Goal: Task Accomplishment & Management: Use online tool/utility

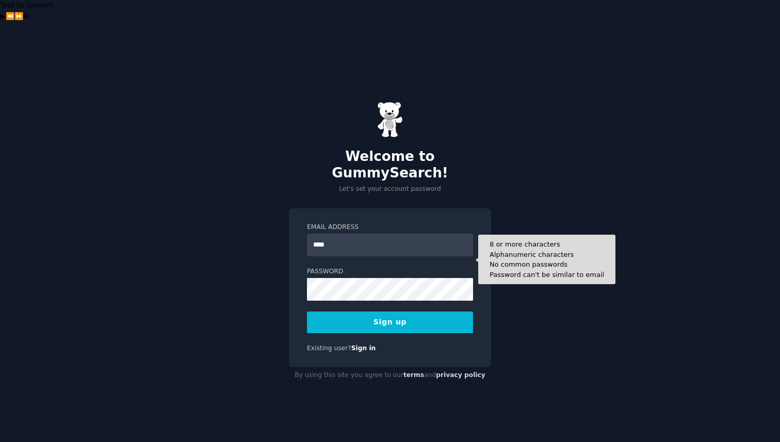
type input "**********"
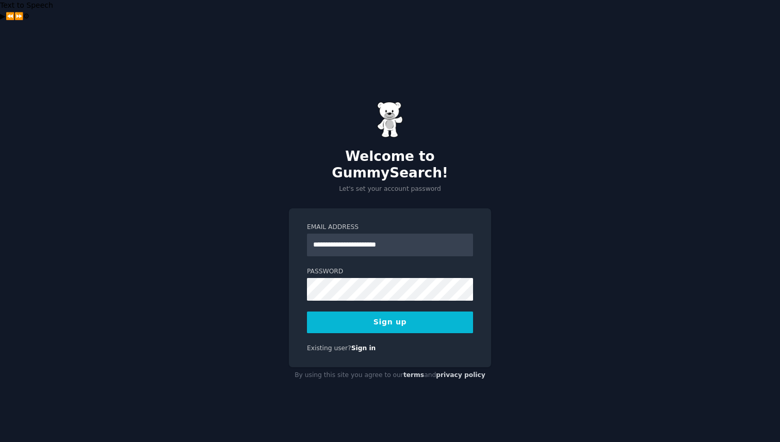
click at [404, 312] on button "Sign up" at bounding box center [390, 323] width 166 height 22
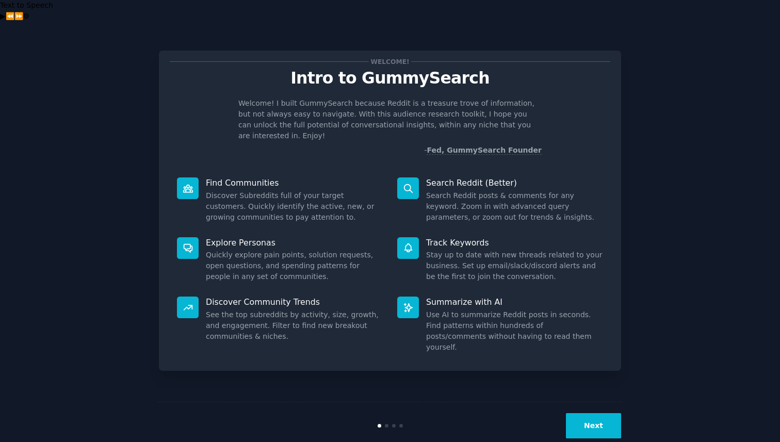
click at [589, 413] on button "Next" at bounding box center [593, 425] width 55 height 25
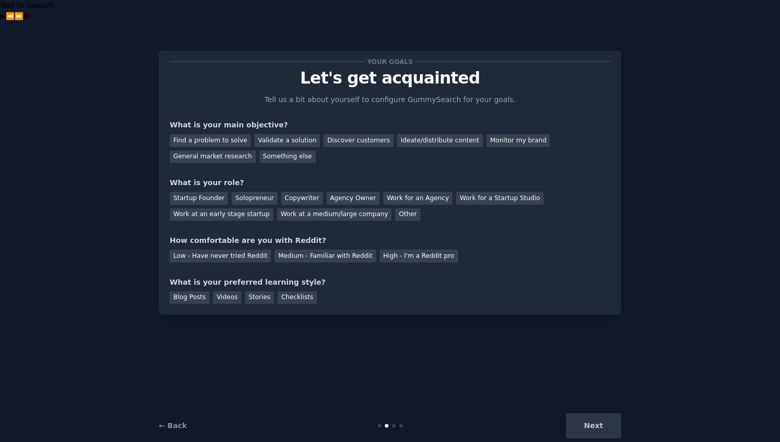
click at [220, 131] on div "Find a problem to solve Validate a solution Discover customers Ideate/distribut…" at bounding box center [390, 147] width 441 height 33
click at [224, 134] on div "Find a problem to solve" at bounding box center [210, 140] width 81 height 13
click at [218, 151] on div "General market research" at bounding box center [213, 157] width 86 height 13
click at [215, 134] on div "Find a problem to solve" at bounding box center [210, 140] width 81 height 13
click at [213, 192] on div "Startup Founder" at bounding box center [199, 198] width 58 height 13
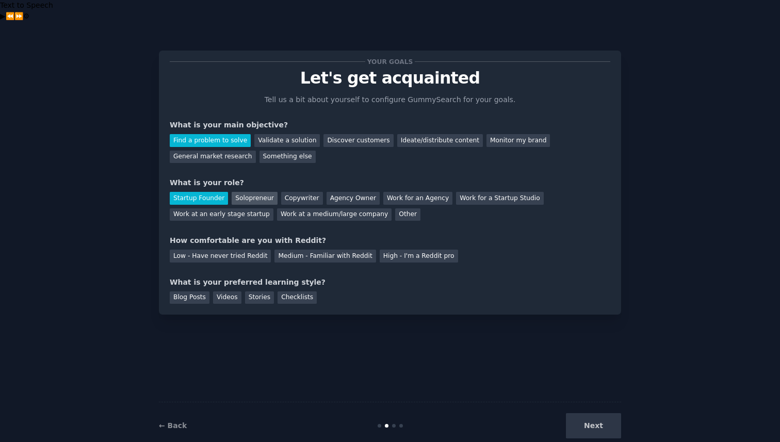
click at [236, 192] on div "Solopreneur" at bounding box center [254, 198] width 45 height 13
click at [384, 250] on div "High - I'm a Reddit pro" at bounding box center [419, 256] width 78 height 13
click at [257, 292] on div "Stories" at bounding box center [259, 298] width 29 height 13
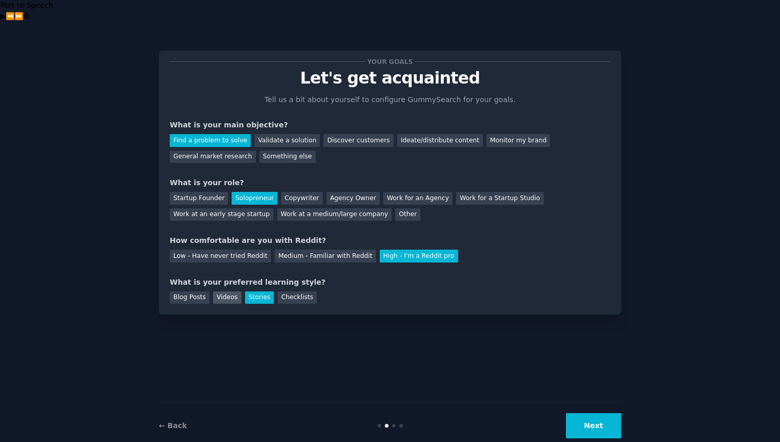
click at [217, 292] on div "Videos" at bounding box center [227, 298] width 28 height 13
click at [247, 292] on div "Stories" at bounding box center [259, 298] width 29 height 13
click at [263, 292] on div "Stories" at bounding box center [259, 298] width 29 height 13
click at [592, 413] on button "Next" at bounding box center [593, 425] width 55 height 25
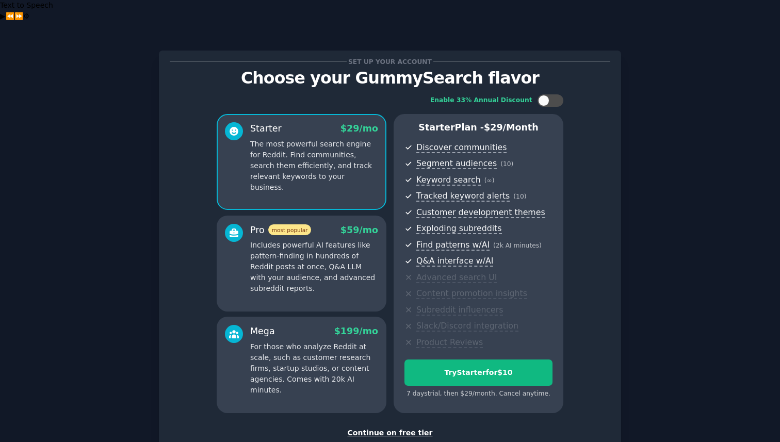
click at [402, 428] on div "Continue on free tier" at bounding box center [390, 433] width 441 height 11
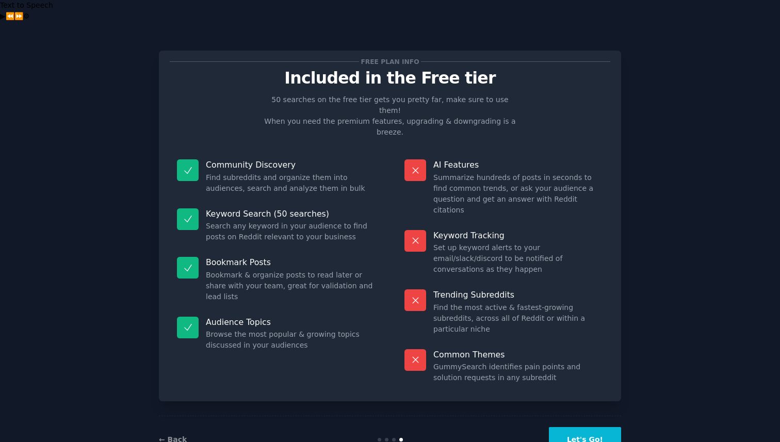
click at [567, 427] on button "Let's Go!" at bounding box center [585, 439] width 72 height 25
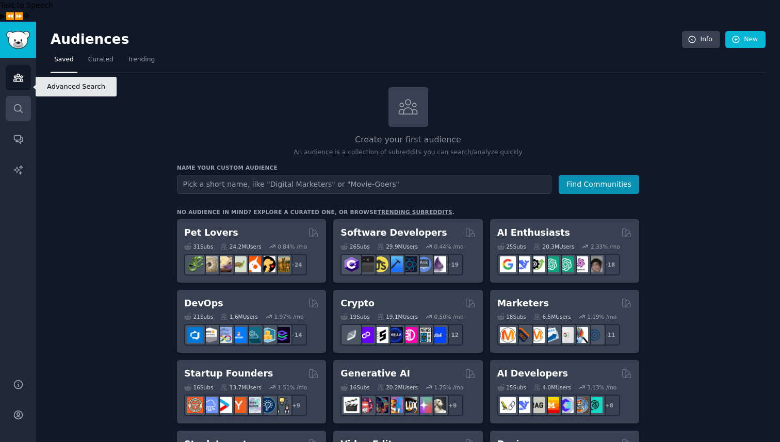
click at [18, 104] on icon "Sidebar" at bounding box center [18, 108] width 8 height 8
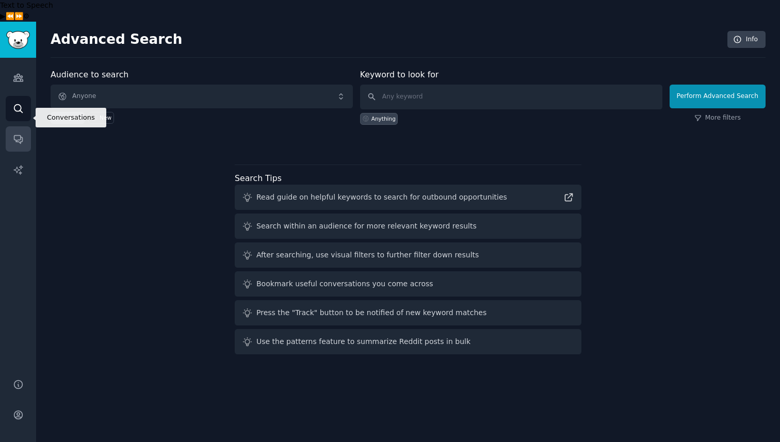
click at [18, 136] on icon "Sidebar" at bounding box center [18, 140] width 8 height 8
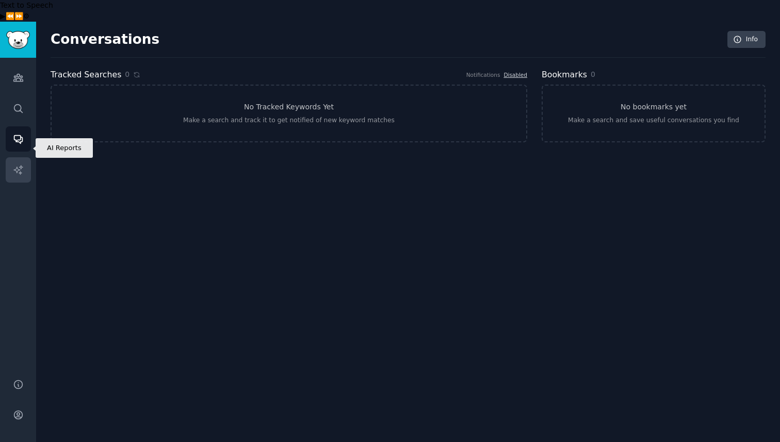
click at [22, 165] on icon "Sidebar" at bounding box center [17, 169] width 9 height 9
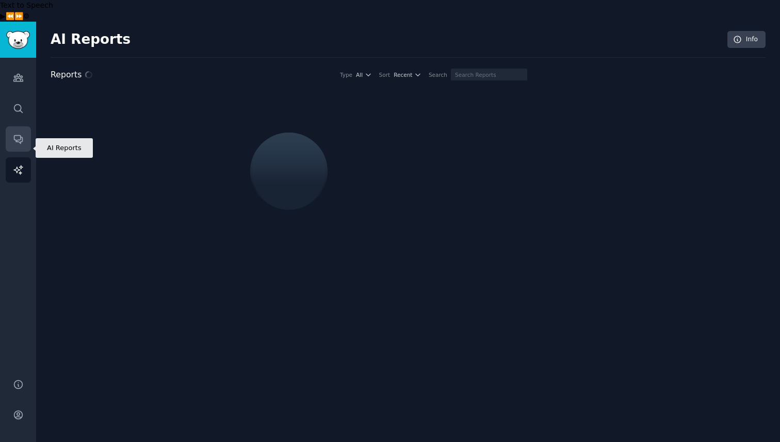
click at [27, 126] on link "Conversations" at bounding box center [18, 138] width 25 height 25
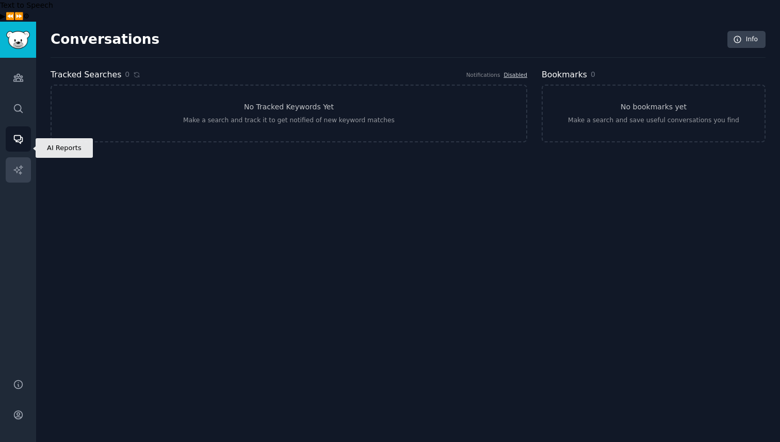
click at [26, 157] on link "AI Reports" at bounding box center [18, 169] width 25 height 25
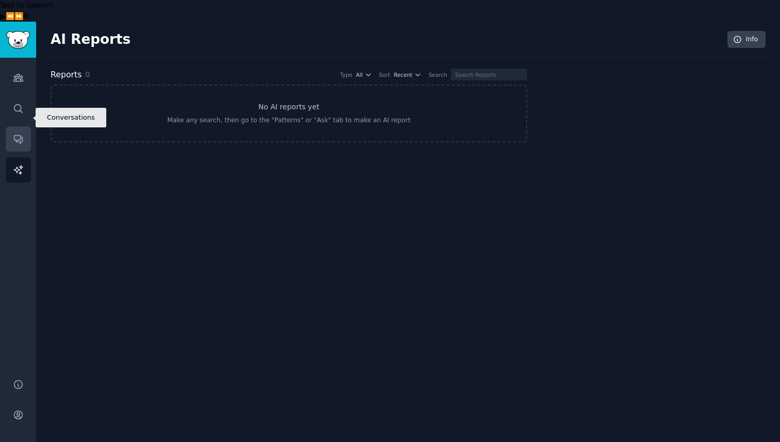
click at [23, 126] on link "Conversations" at bounding box center [18, 138] width 25 height 25
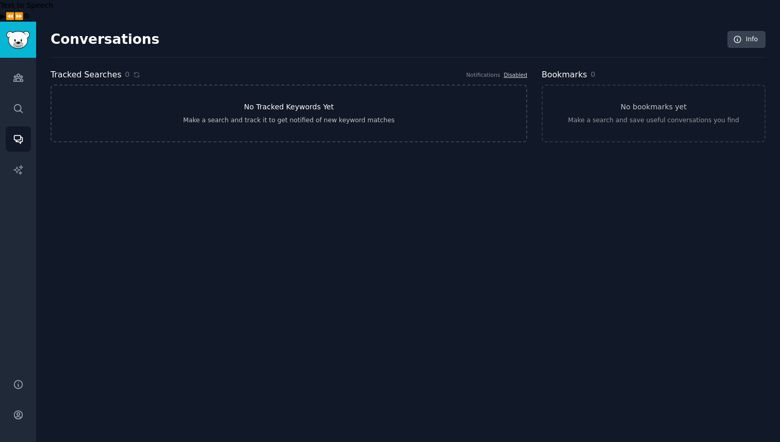
click at [226, 94] on link "No Tracked Keywords Yet Make a search and track it to get notified of new keywo…" at bounding box center [289, 114] width 477 height 58
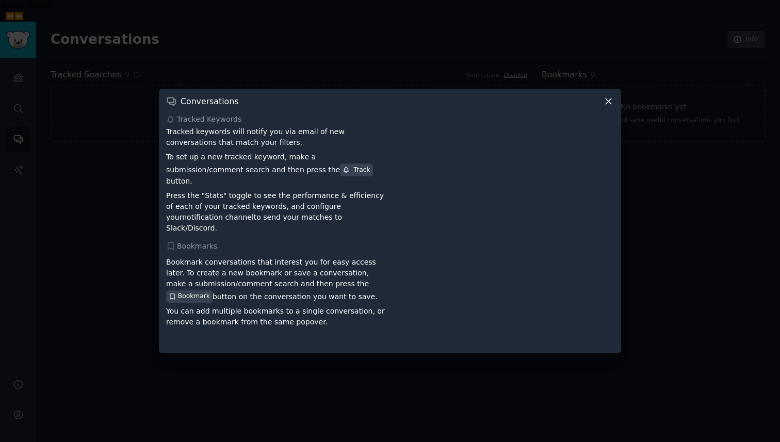
click at [94, 79] on div at bounding box center [390, 221] width 780 height 442
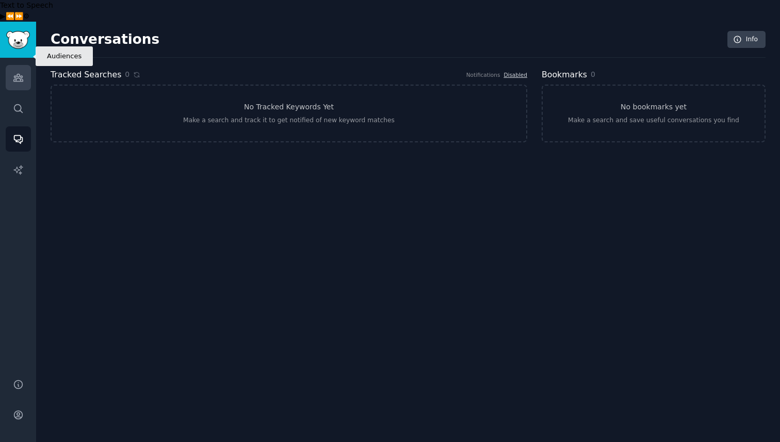
click at [23, 66] on link "Audiences" at bounding box center [18, 77] width 25 height 25
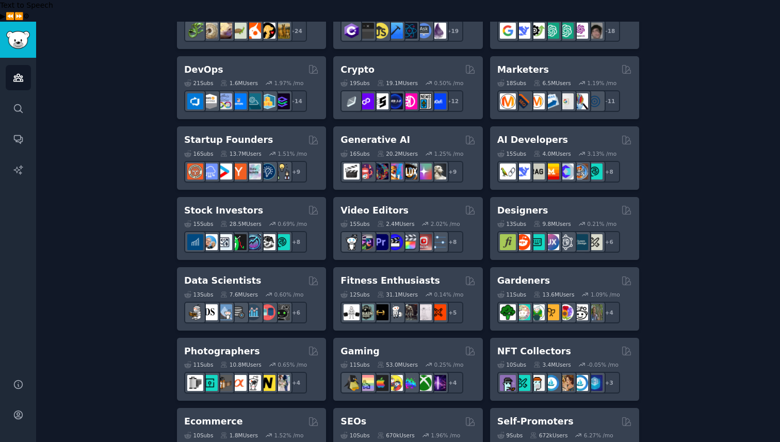
scroll to position [234, 0]
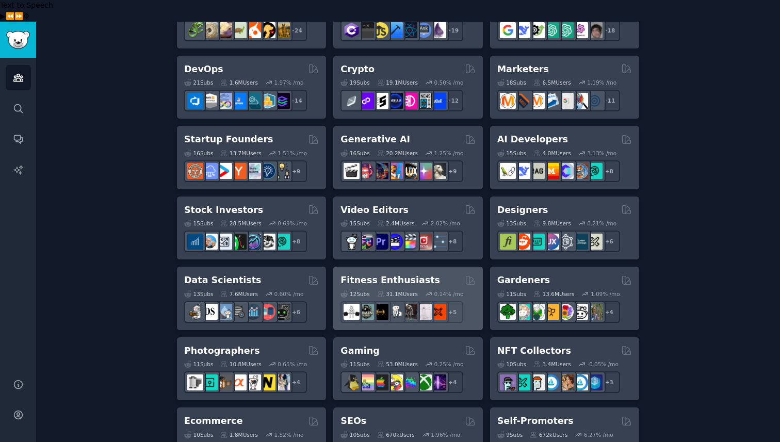
click at [409, 267] on div "Fitness Enthusiasts 12 Sub s 31.1M Users 0.14 % /mo + 5" at bounding box center [407, 298] width 149 height 63
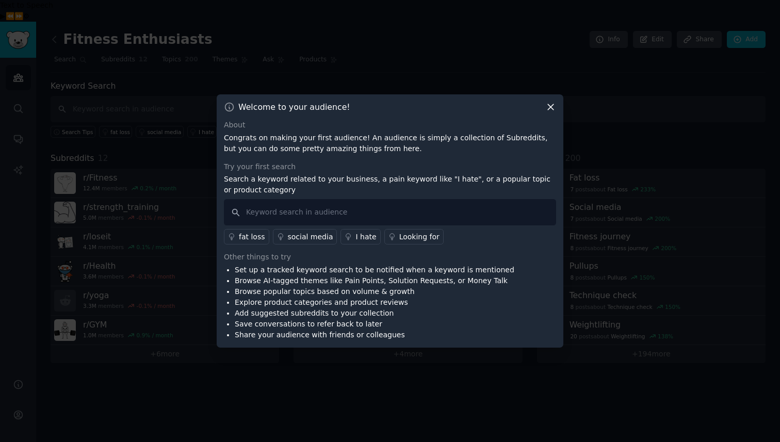
click at [555, 37] on div at bounding box center [390, 221] width 780 height 442
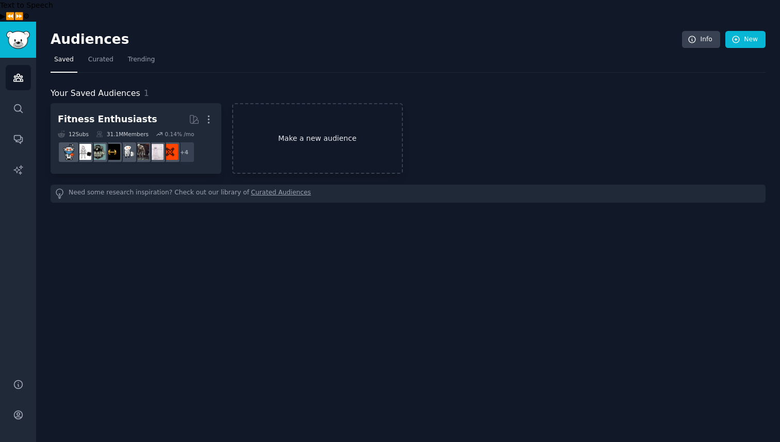
click at [311, 130] on link "Make a new audience" at bounding box center [317, 138] width 171 height 71
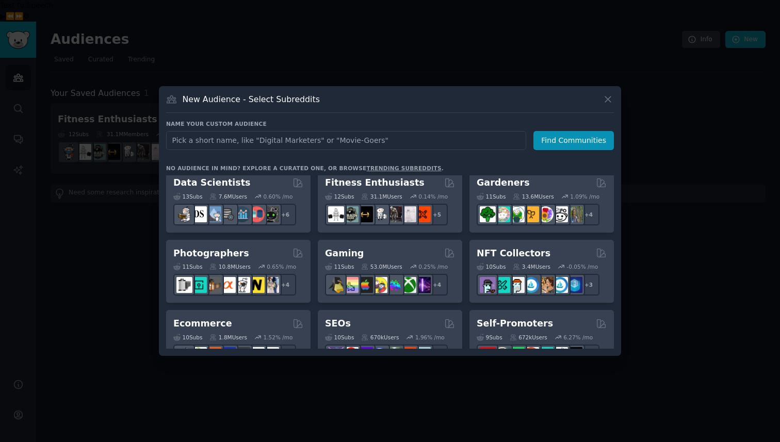
scroll to position [284, 0]
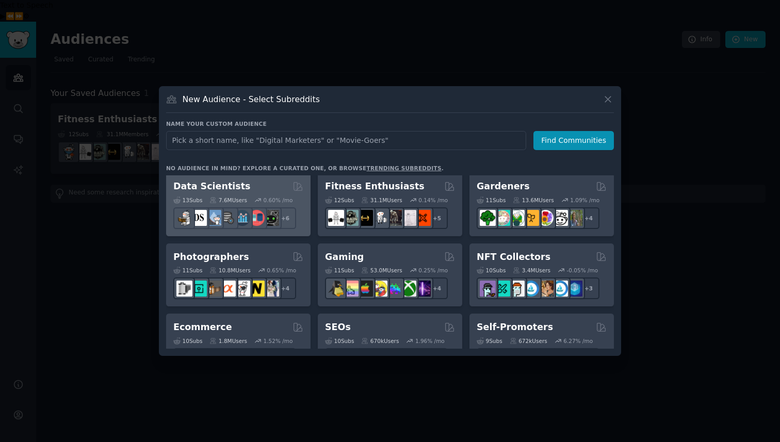
click at [245, 181] on div "Data Scientists Curated by GummySearch" at bounding box center [238, 186] width 130 height 13
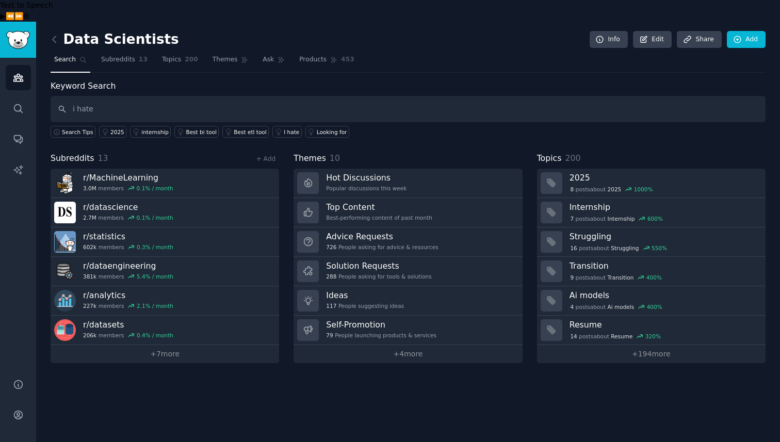
type input "i hate"
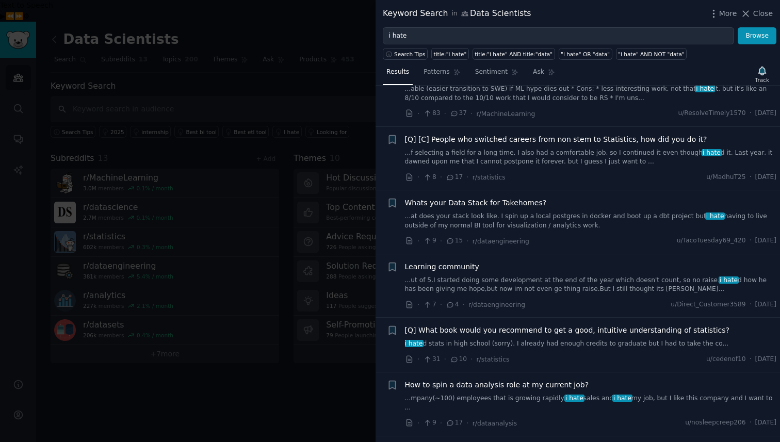
scroll to position [243, 0]
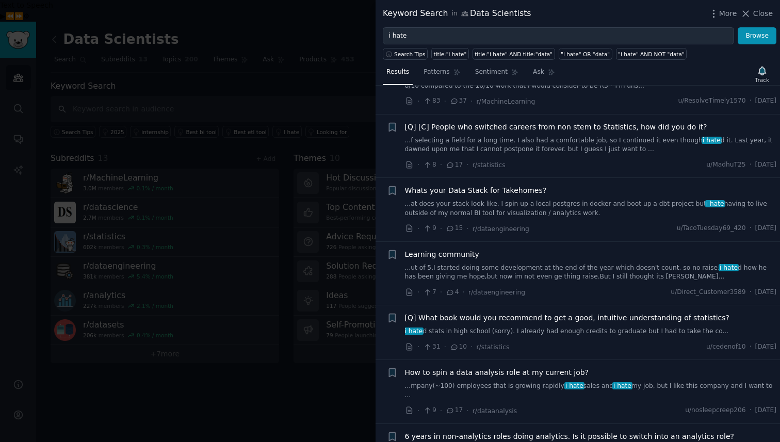
click at [312, 87] on div at bounding box center [390, 221] width 780 height 442
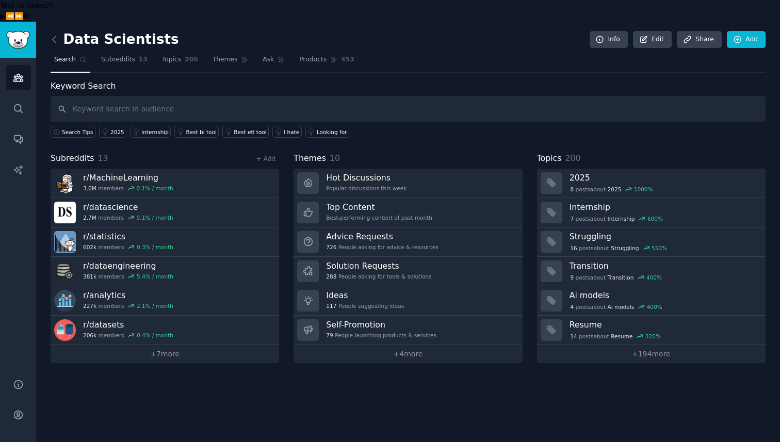
click at [62, 31] on link at bounding box center [57, 39] width 13 height 17
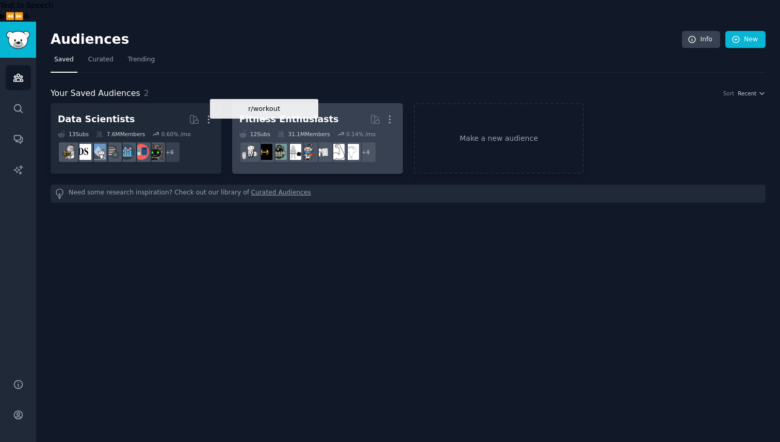
click at [268, 144] on img at bounding box center [265, 152] width 16 height 16
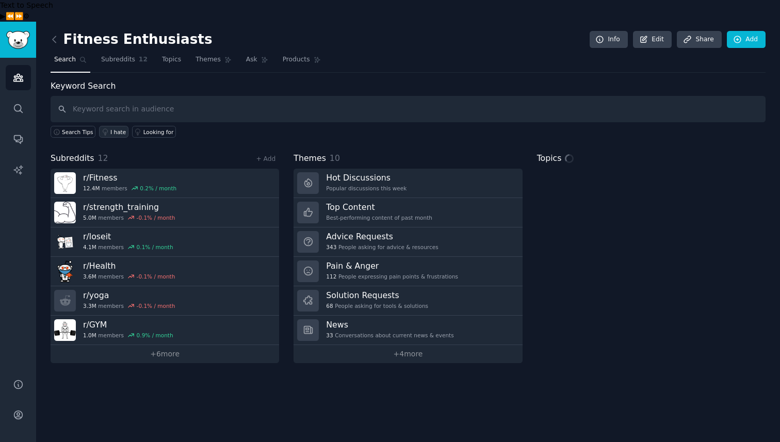
click at [116, 129] on div "I hate" at bounding box center [117, 132] width 15 height 7
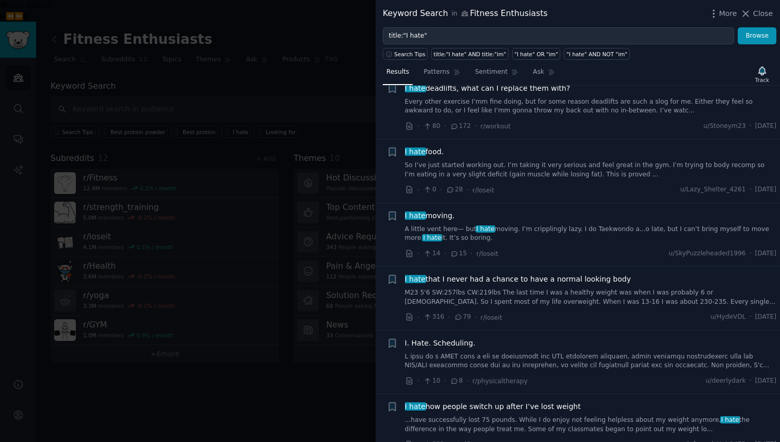
scroll to position [354, 0]
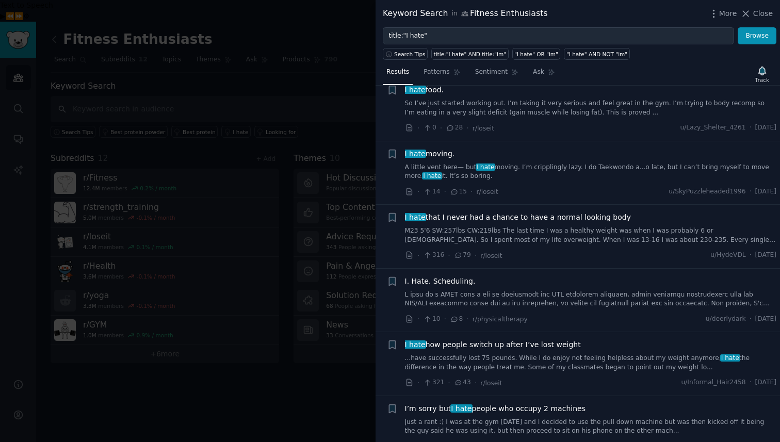
click at [304, 389] on div at bounding box center [390, 221] width 780 height 442
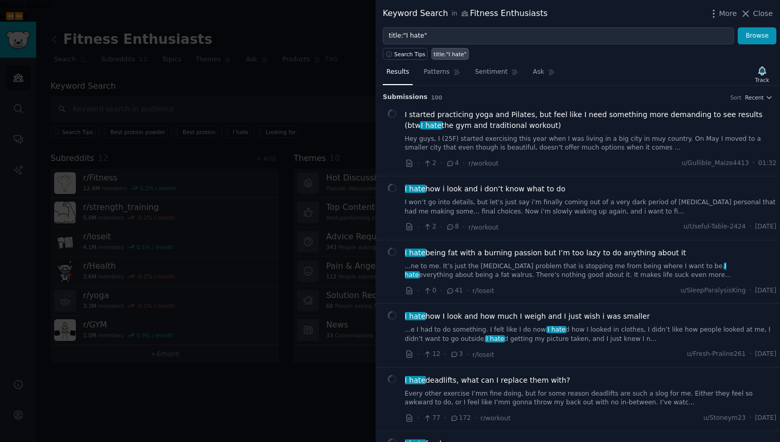
click at [227, 62] on div at bounding box center [390, 221] width 780 height 442
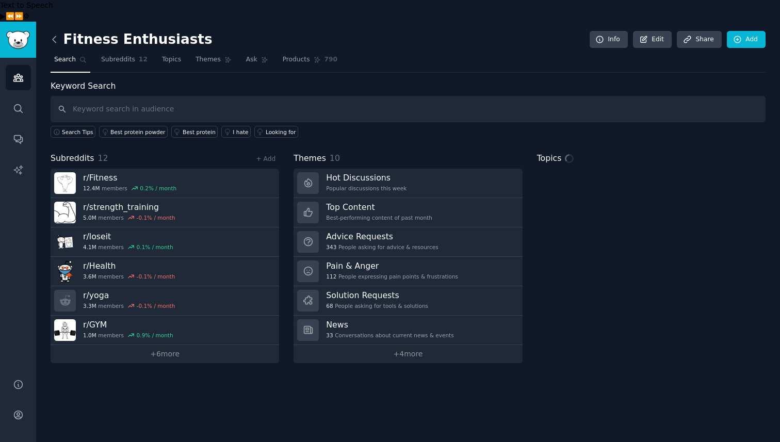
click at [55, 34] on icon at bounding box center [54, 39] width 11 height 11
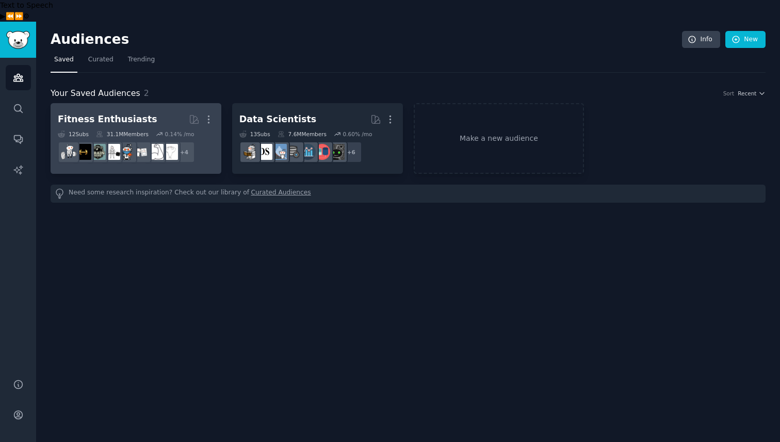
click at [137, 110] on h2 "Fitness Enthusiasts Curated by GummySearch More" at bounding box center [136, 119] width 156 height 18
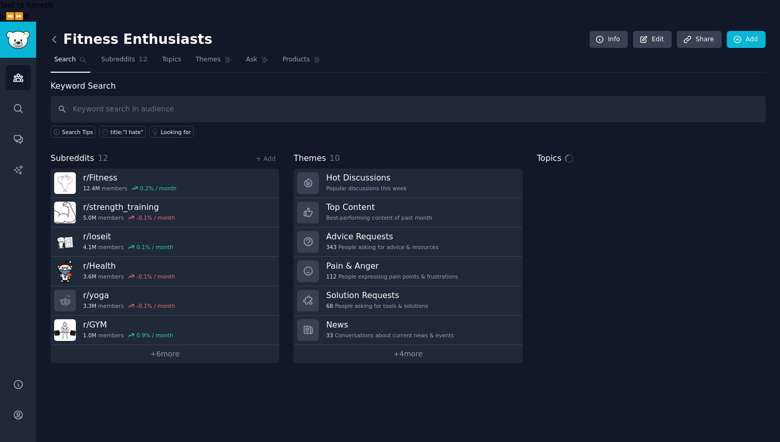
click at [56, 34] on icon at bounding box center [54, 39] width 11 height 11
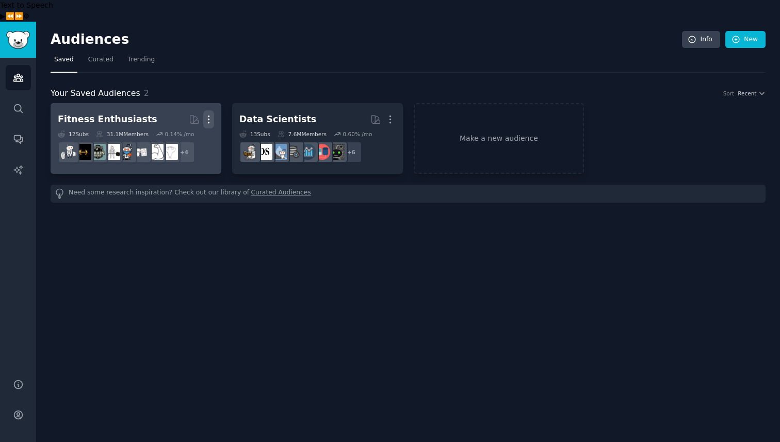
click at [209, 116] on icon "button" at bounding box center [208, 119] width 1 height 7
click at [185, 136] on p "Delete" at bounding box center [181, 141] width 24 height 11
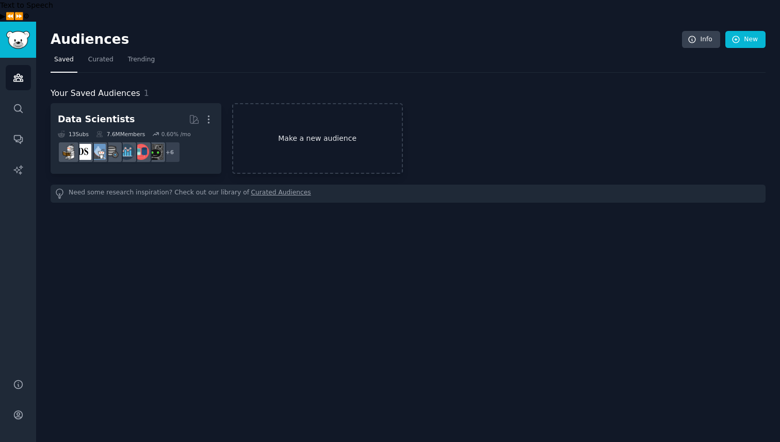
click at [289, 103] on link "Make a new audience" at bounding box center [317, 138] width 171 height 71
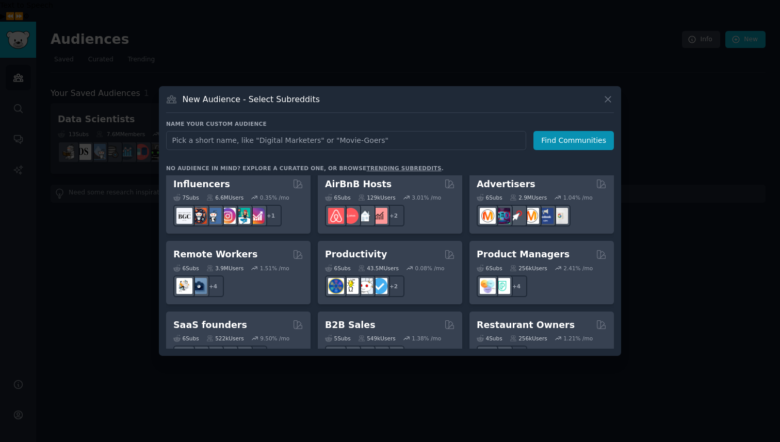
scroll to position [648, 0]
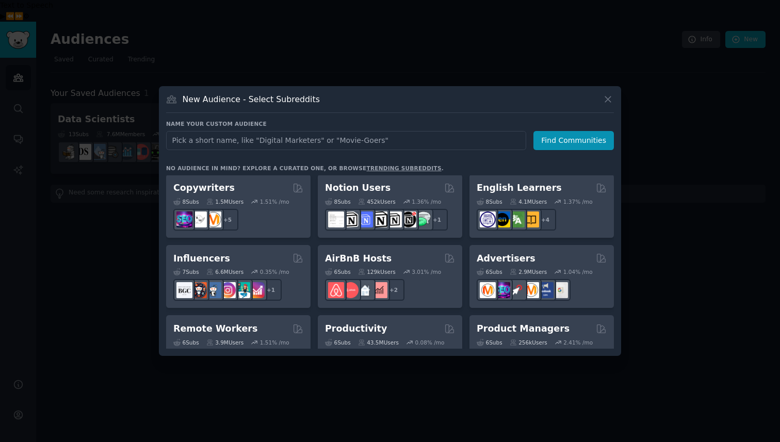
click at [376, 315] on div "Productivity 6 Sub s 43.5M Users 0.08 % /mo r/getdisciplined + 2" at bounding box center [390, 346] width 145 height 63
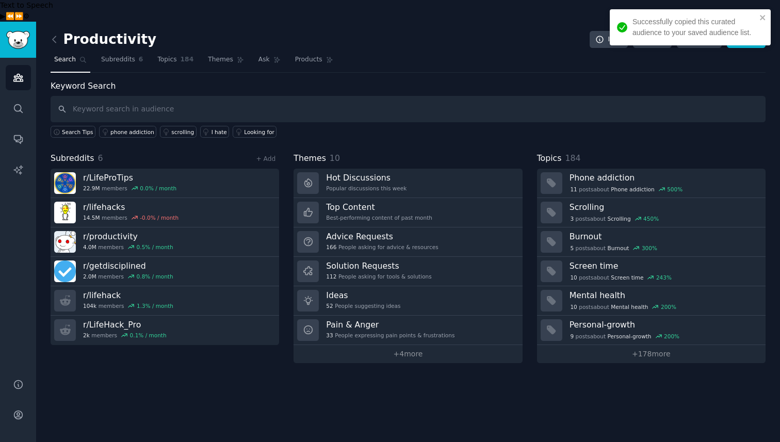
click at [246, 96] on input "text" at bounding box center [408, 109] width 715 height 26
type input "i hate"
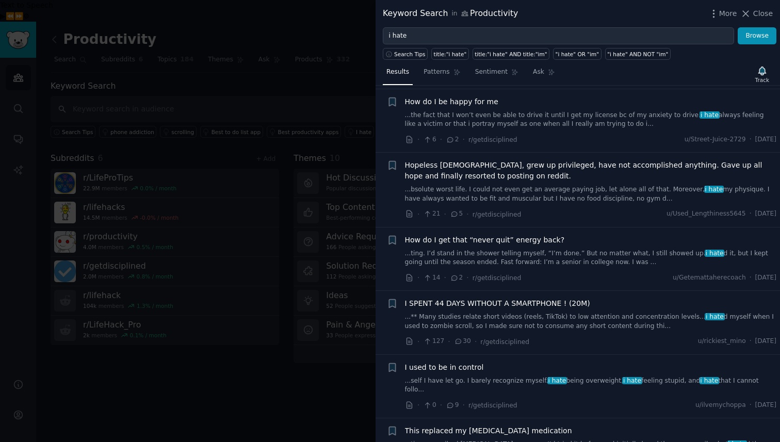
scroll to position [270, 0]
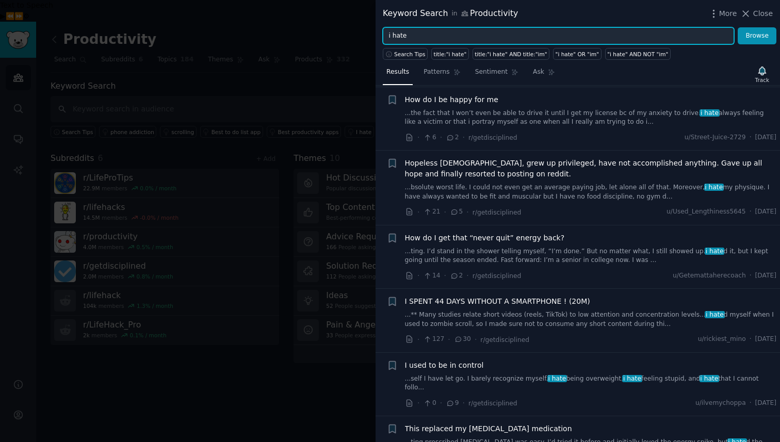
click at [437, 38] on input "i hate" at bounding box center [559, 36] width 352 height 18
drag, startPoint x: 437, startPoint y: 38, endPoint x: 296, endPoint y: 38, distance: 140.9
click at [296, 38] on div "Keyword Search in Productivity More Close i hate Browse Search Tips title:"i ha…" at bounding box center [390, 221] width 780 height 442
type input "struggle"
click at [738, 27] on button "Browse" at bounding box center [757, 36] width 39 height 18
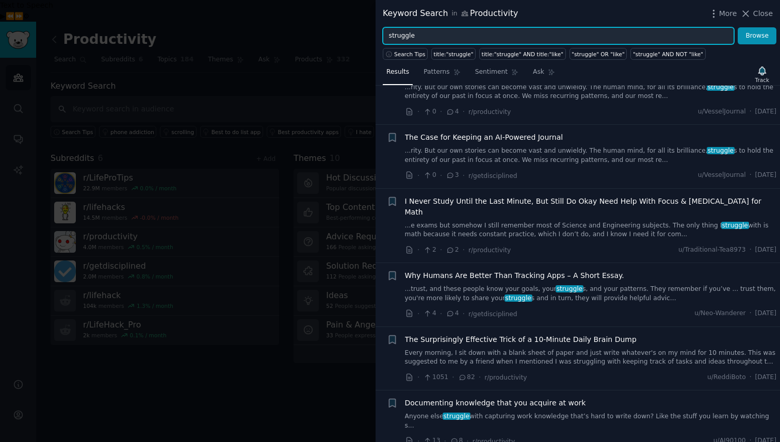
scroll to position [435, 0]
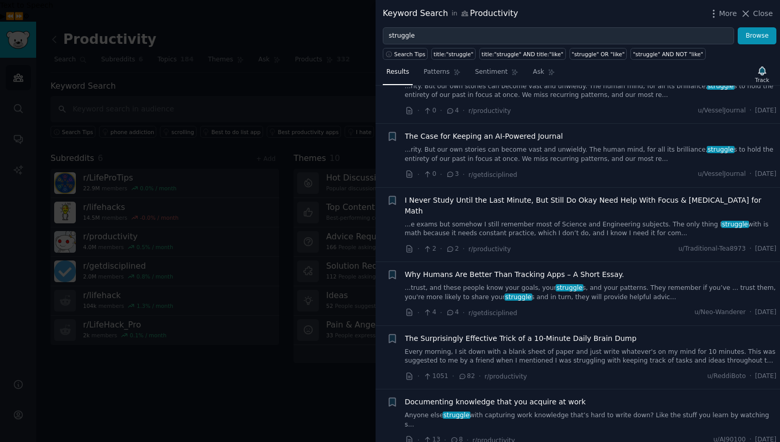
click at [329, 350] on div at bounding box center [390, 221] width 780 height 442
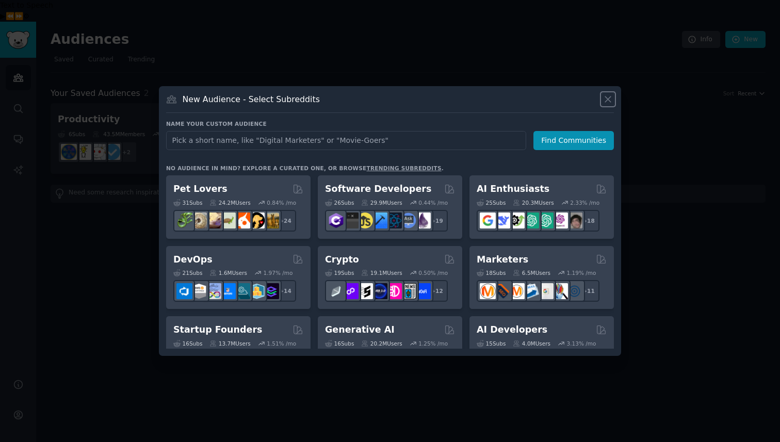
click at [613, 95] on icon at bounding box center [608, 99] width 11 height 11
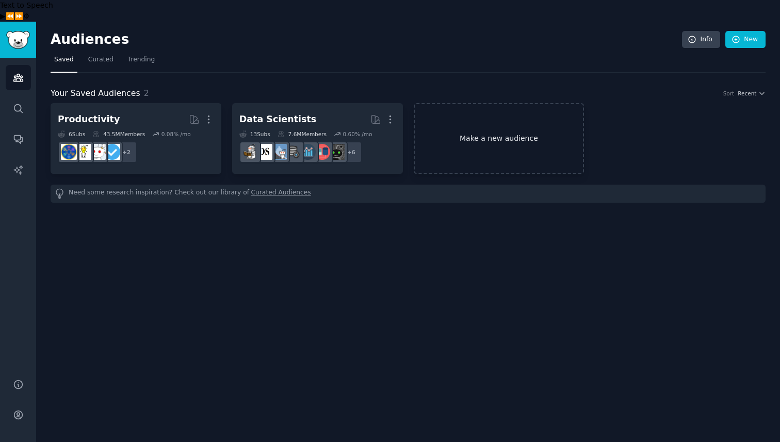
click at [480, 115] on link "Make a new audience" at bounding box center [499, 138] width 171 height 71
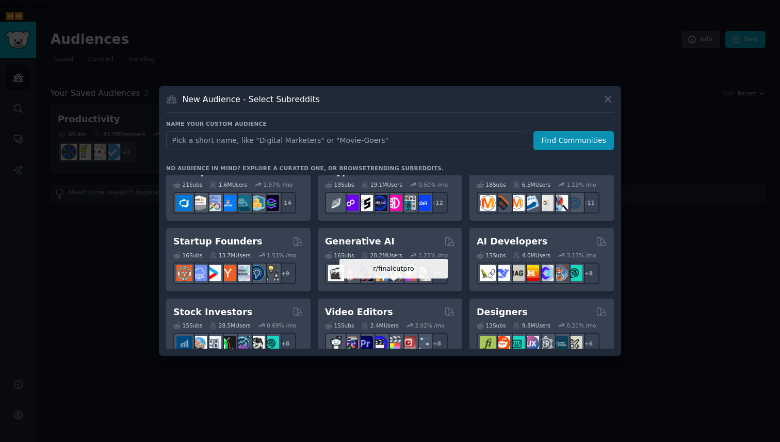
scroll to position [69, 0]
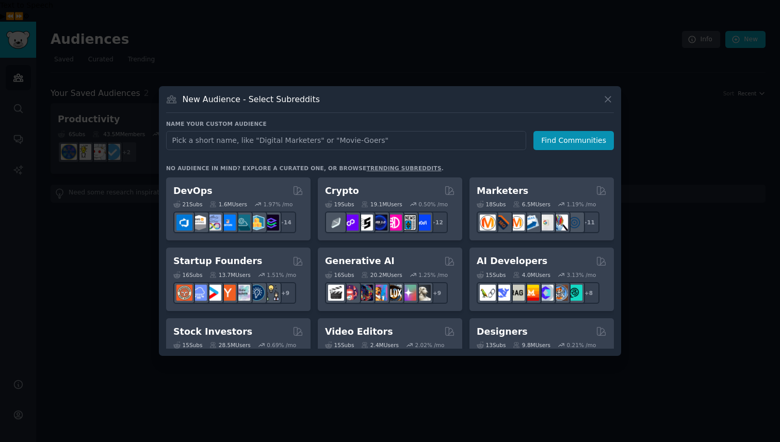
click at [272, 55] on div at bounding box center [390, 221] width 780 height 442
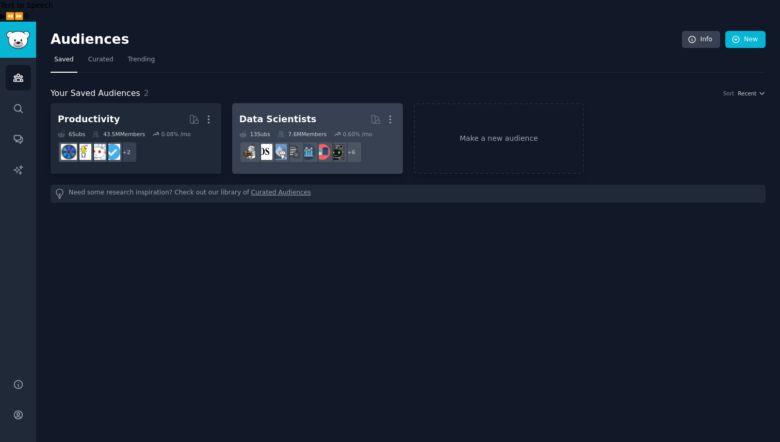
click at [274, 113] on div "Data Scientists" at bounding box center [278, 119] width 77 height 13
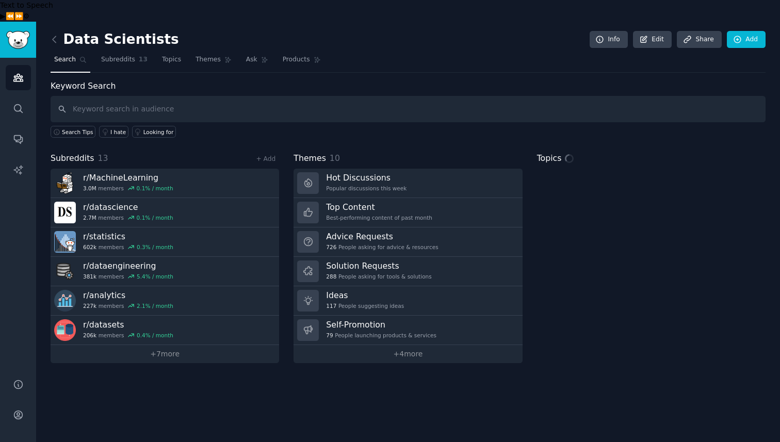
click at [268, 96] on input "text" at bounding box center [408, 109] width 715 height 26
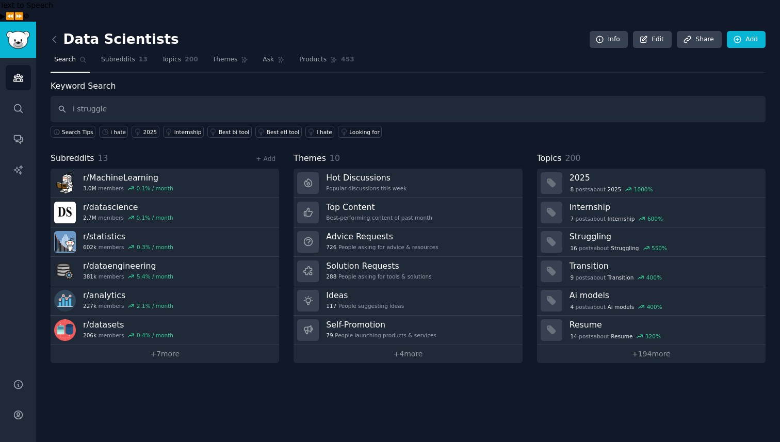
type input "i struggle"
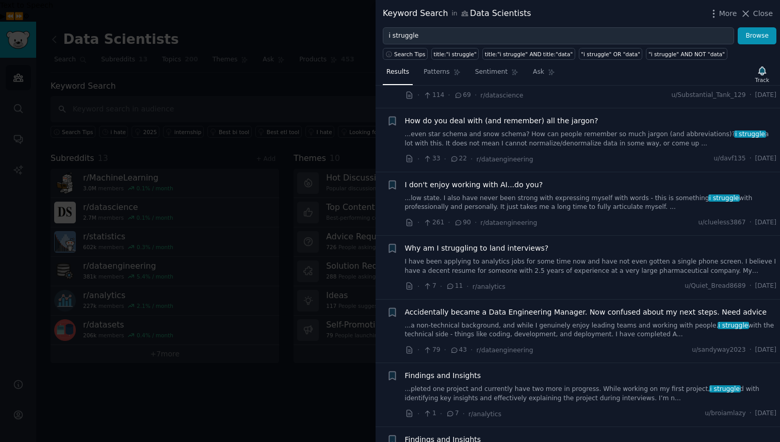
scroll to position [444, 0]
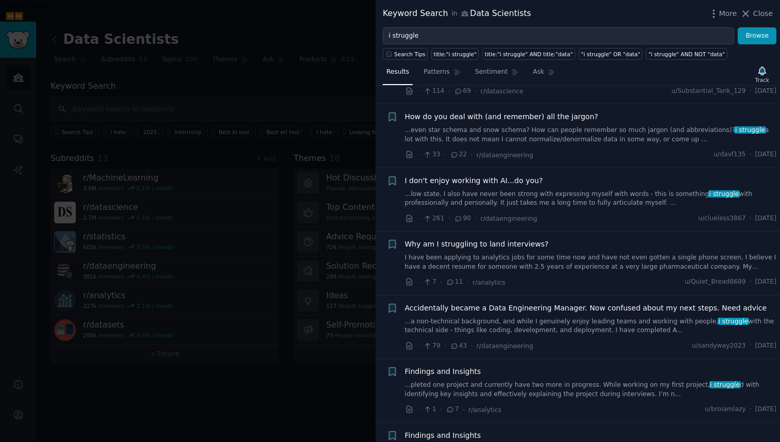
click at [244, 365] on div at bounding box center [390, 221] width 780 height 442
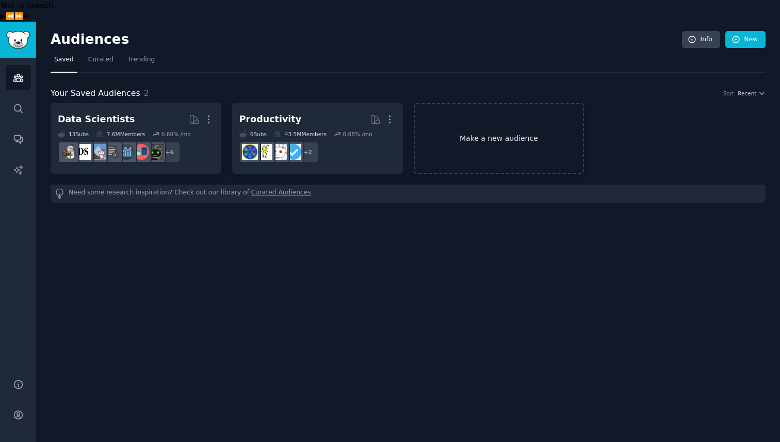
click at [435, 103] on link "Make a new audience" at bounding box center [499, 138] width 171 height 71
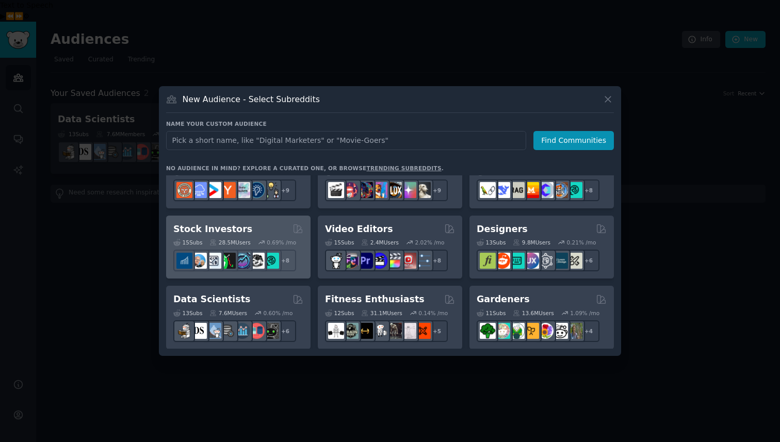
scroll to position [127, 0]
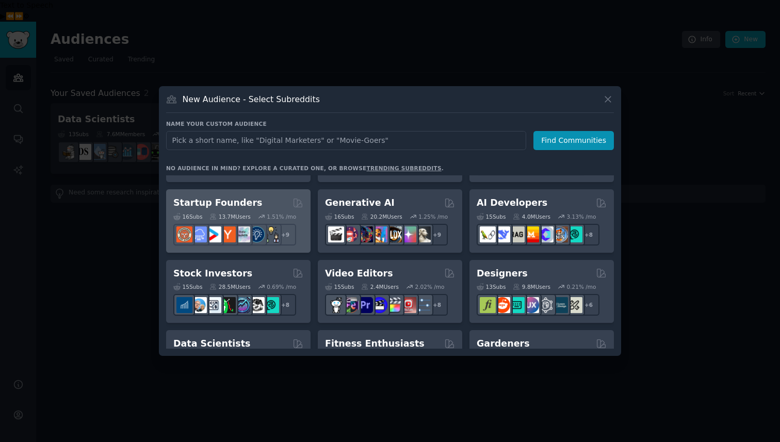
click at [230, 201] on h2 "Startup Founders" at bounding box center [217, 203] width 89 height 13
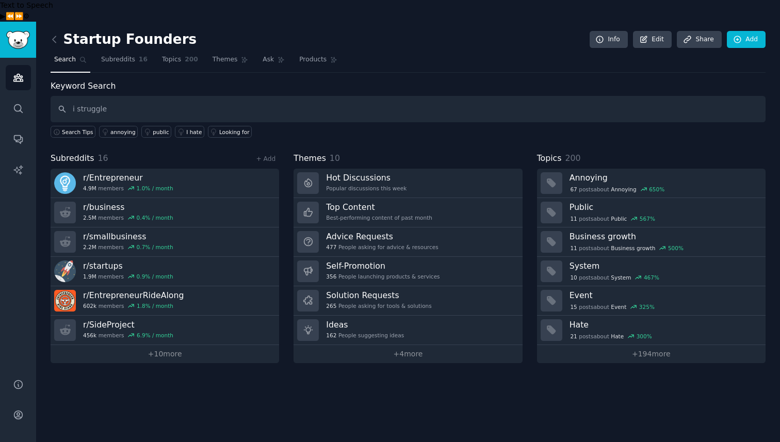
type input "i struggle"
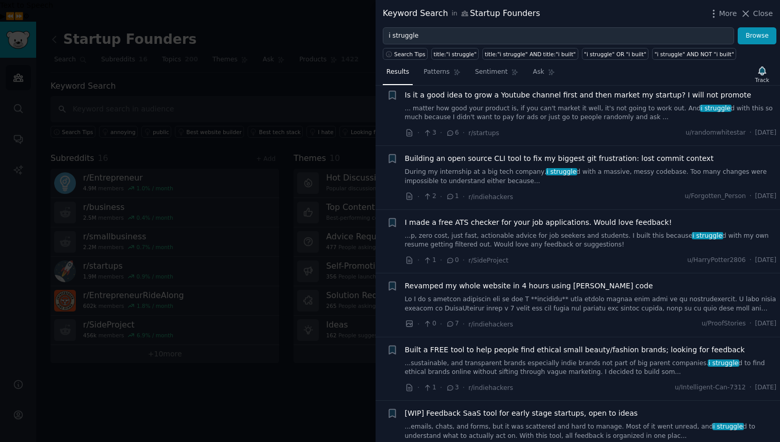
scroll to position [789, 0]
click at [245, 325] on div at bounding box center [390, 221] width 780 height 442
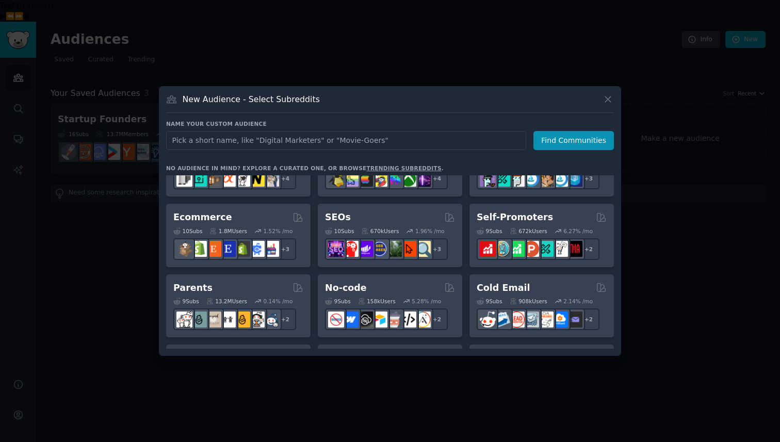
scroll to position [401, 0]
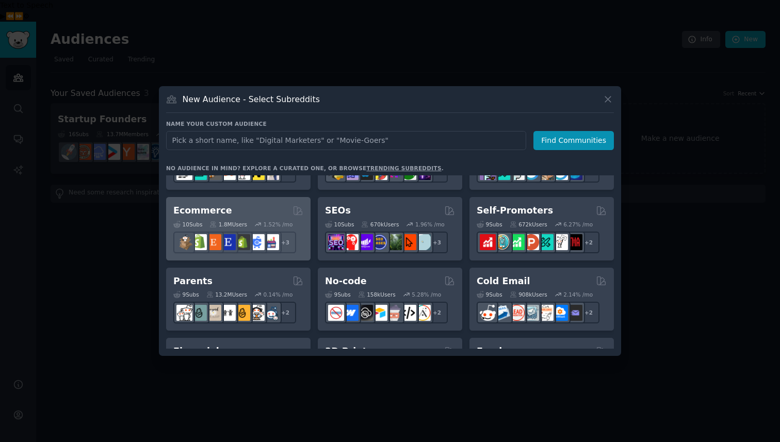
click at [226, 209] on div "Ecommerce" at bounding box center [238, 210] width 130 height 13
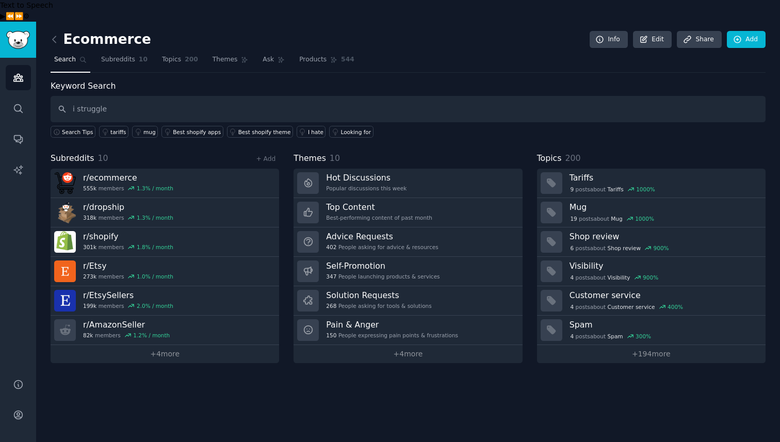
type input "i struggle"
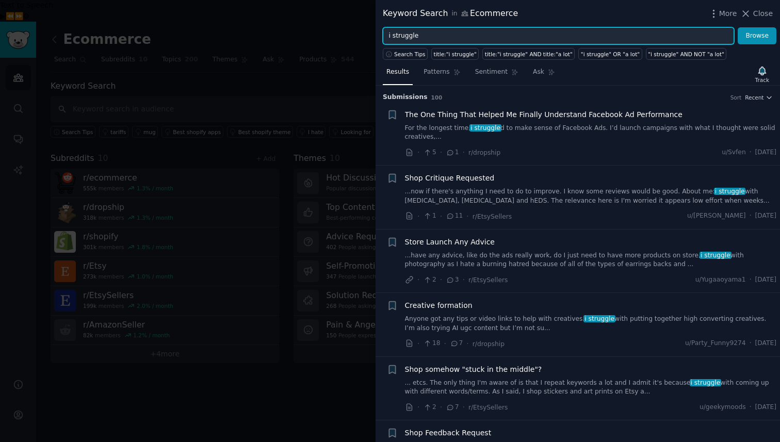
click at [394, 35] on input "i struggle" at bounding box center [559, 36] width 352 height 18
type input "i hate"
click at [738, 27] on button "Browse" at bounding box center [757, 36] width 39 height 18
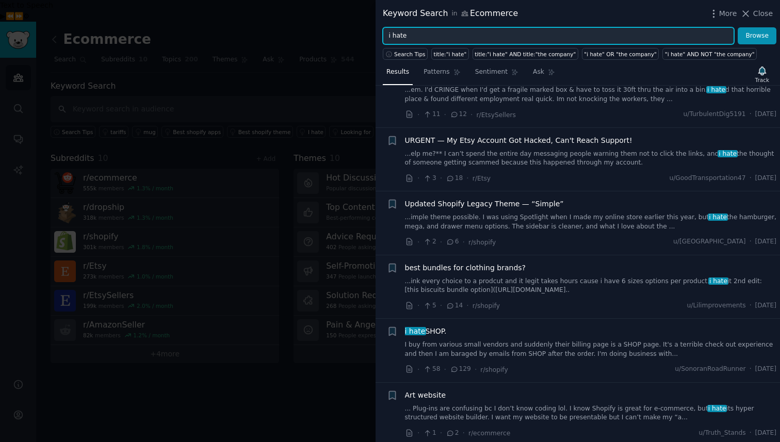
scroll to position [1165, 0]
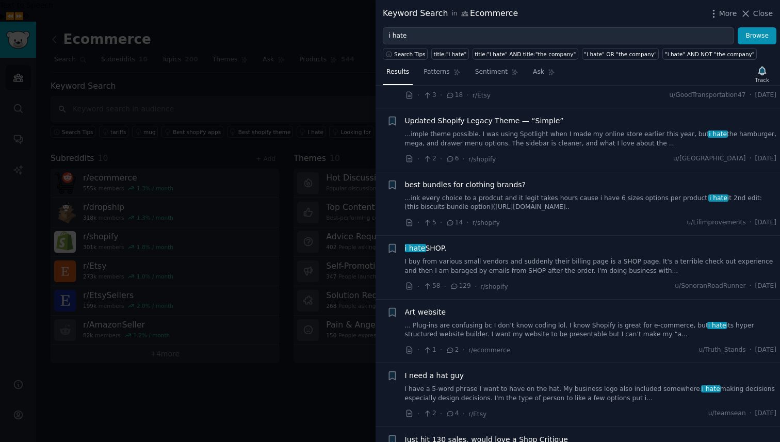
click at [260, 377] on div at bounding box center [390, 221] width 780 height 442
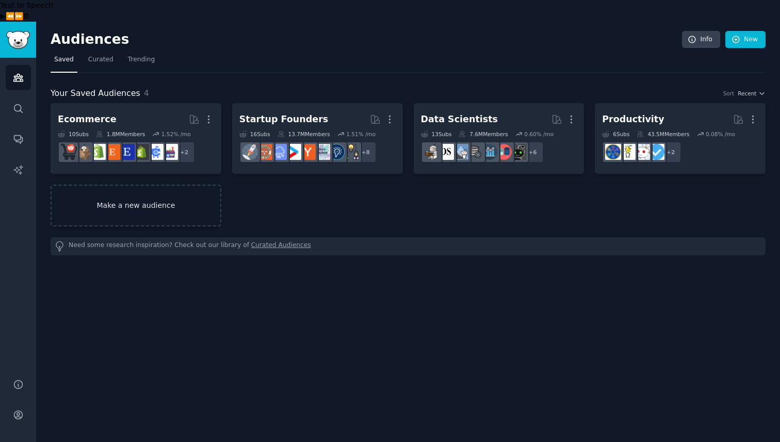
click at [150, 185] on link "Make a new audience" at bounding box center [136, 206] width 171 height 42
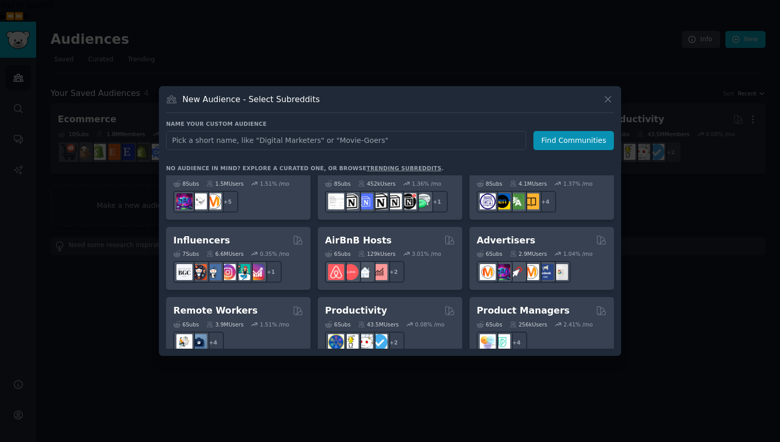
scroll to position [664, 0]
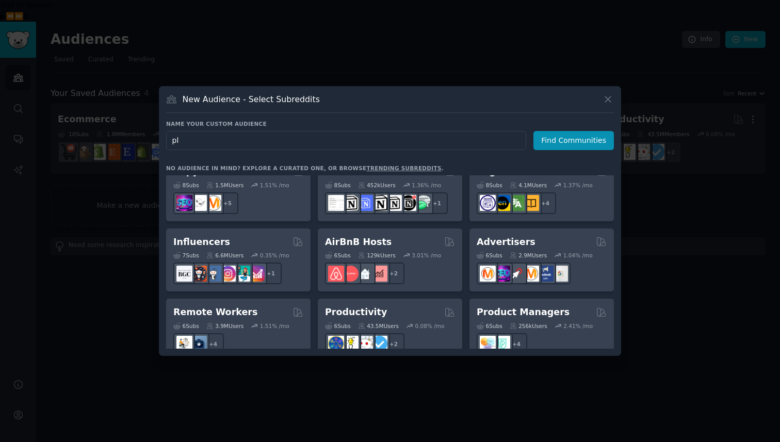
type input "p"
click at [387, 171] on link "trending subreddits" at bounding box center [403, 168] width 75 height 6
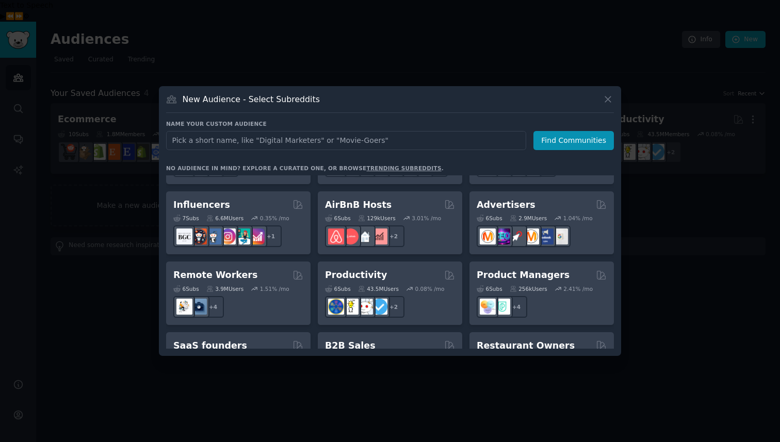
scroll to position [806, 0]
